Goal: Obtain resource: Download file/media

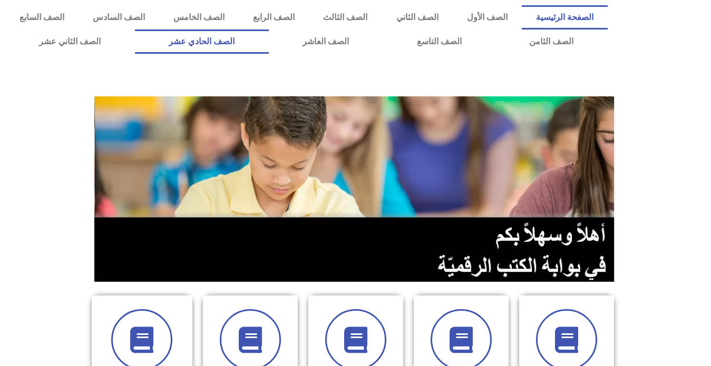
click at [269, 38] on link "الصف الحادي عشر" at bounding box center [202, 41] width 134 height 24
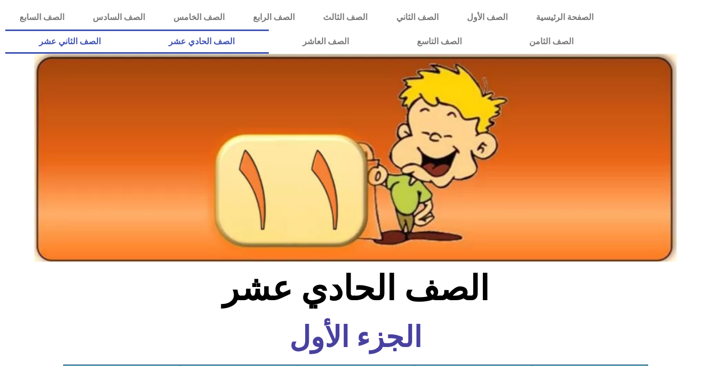
click at [114, 43] on link "الصف الثاني عشر" at bounding box center [70, 41] width 130 height 24
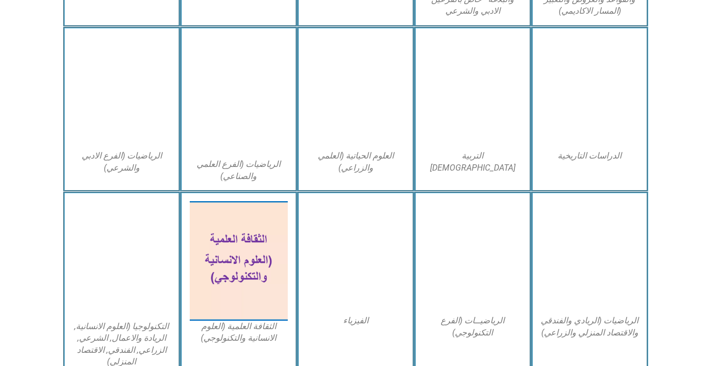
scroll to position [474, 0]
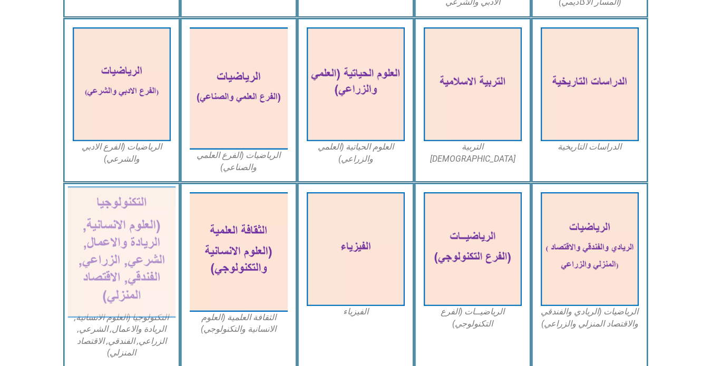
click at [146, 241] on img at bounding box center [121, 252] width 108 height 132
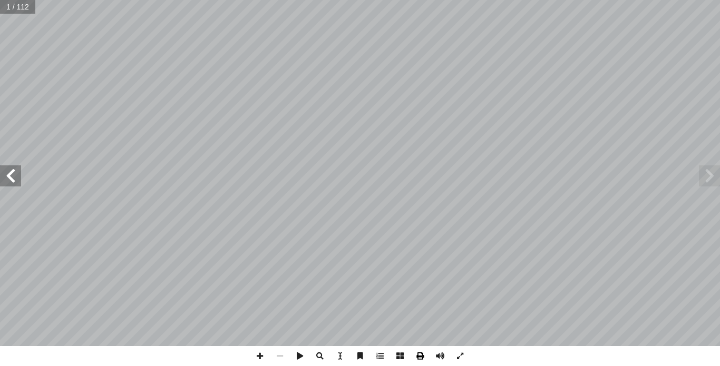
click at [421, 357] on span at bounding box center [420, 356] width 20 height 20
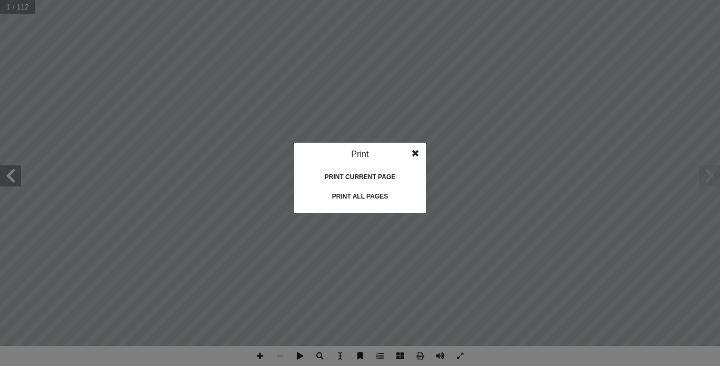
click at [363, 201] on div "Print all pages" at bounding box center [359, 196] width 105 height 17
